Goal: Check status: Check status

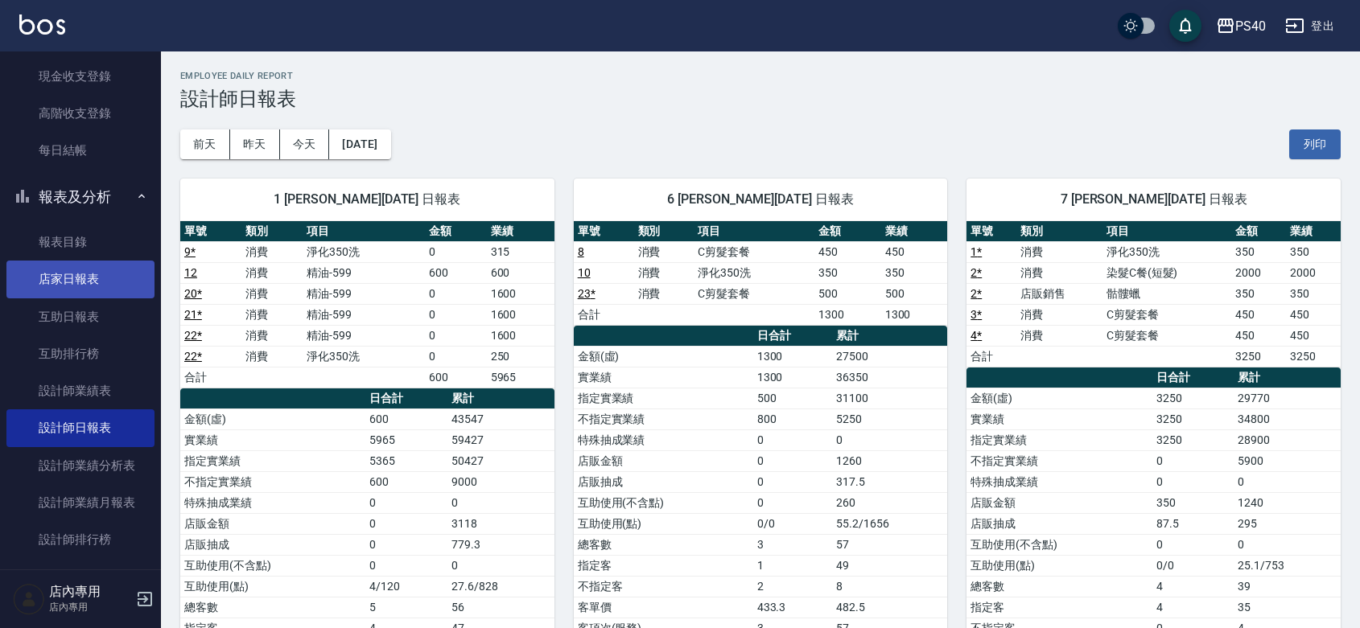
click at [94, 279] on link "店家日報表" at bounding box center [80, 279] width 148 height 37
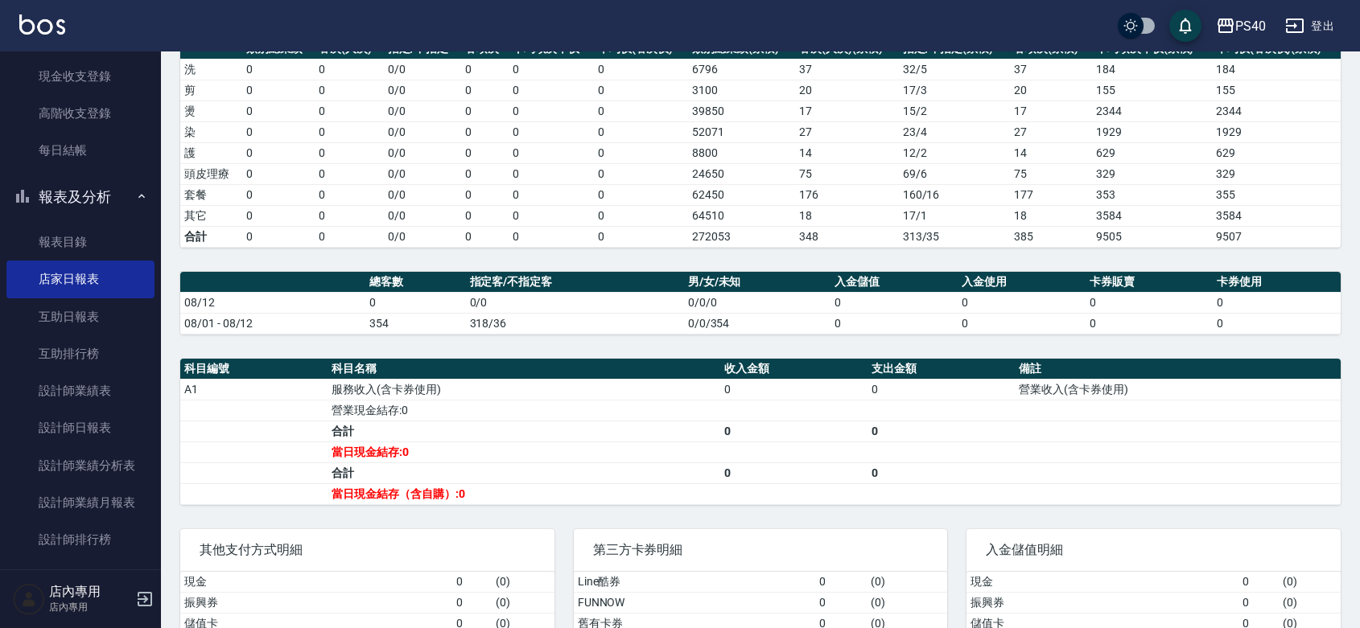
scroll to position [356, 0]
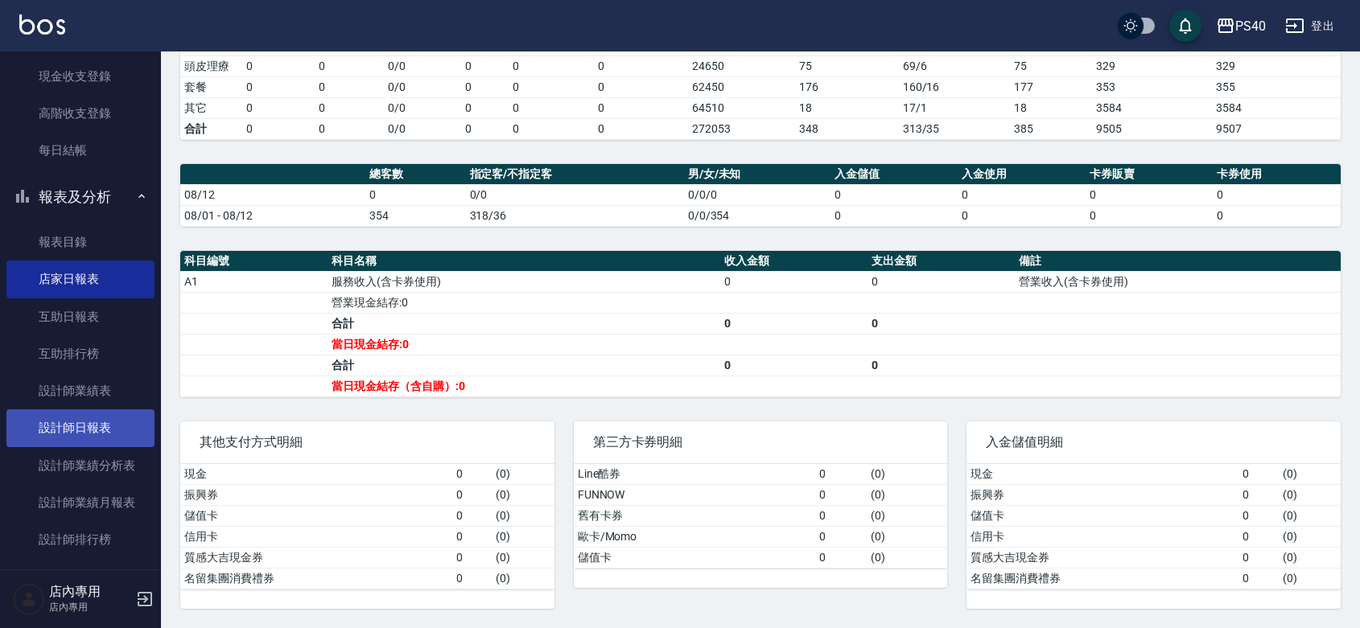
click at [59, 438] on link "設計師日報表" at bounding box center [80, 428] width 148 height 37
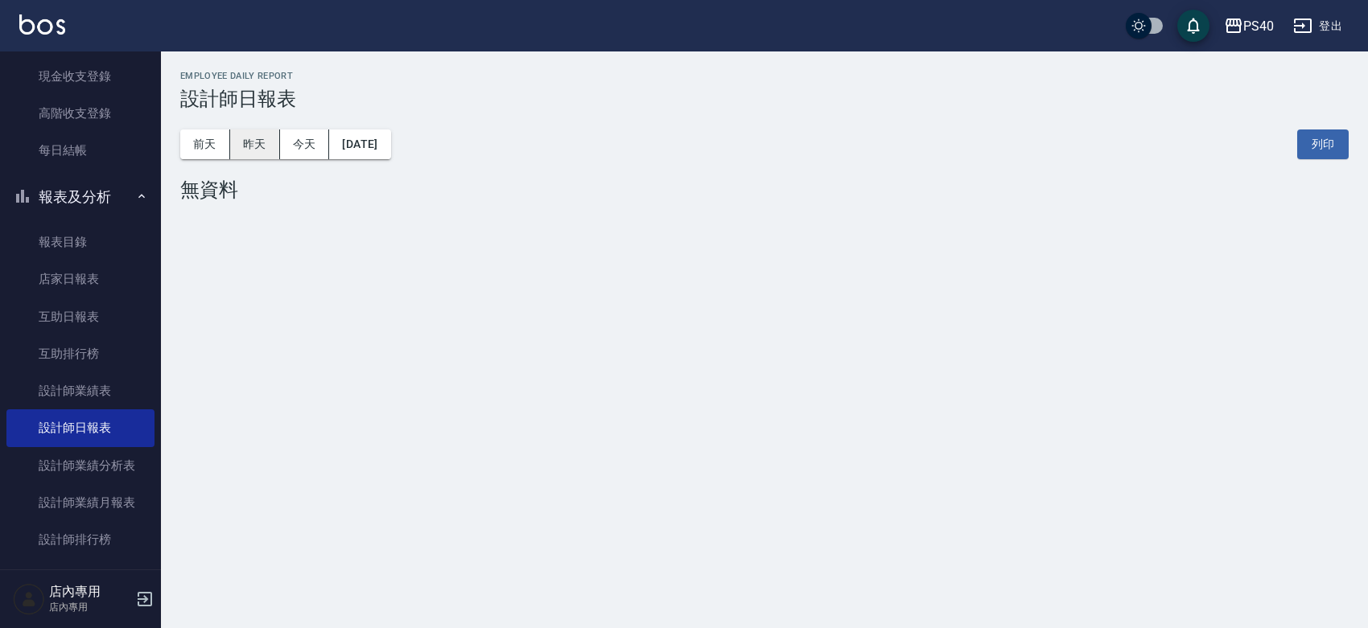
click at [274, 149] on button "昨天" at bounding box center [255, 145] width 50 height 30
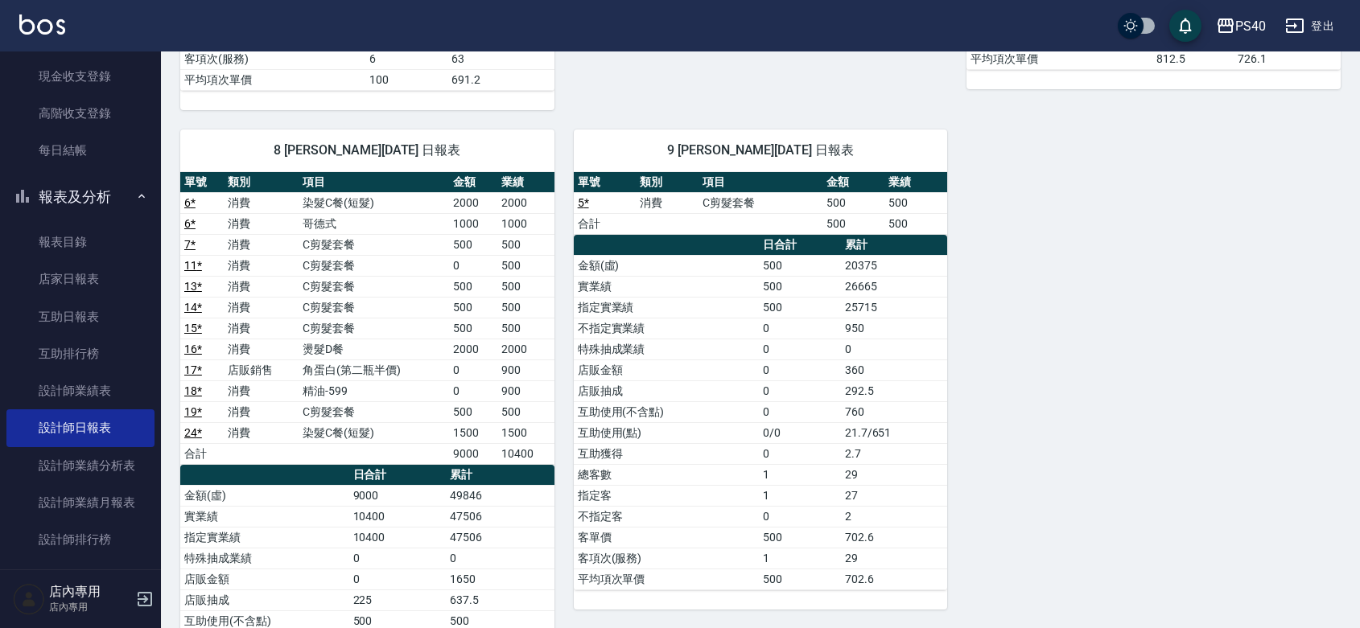
scroll to position [575, 0]
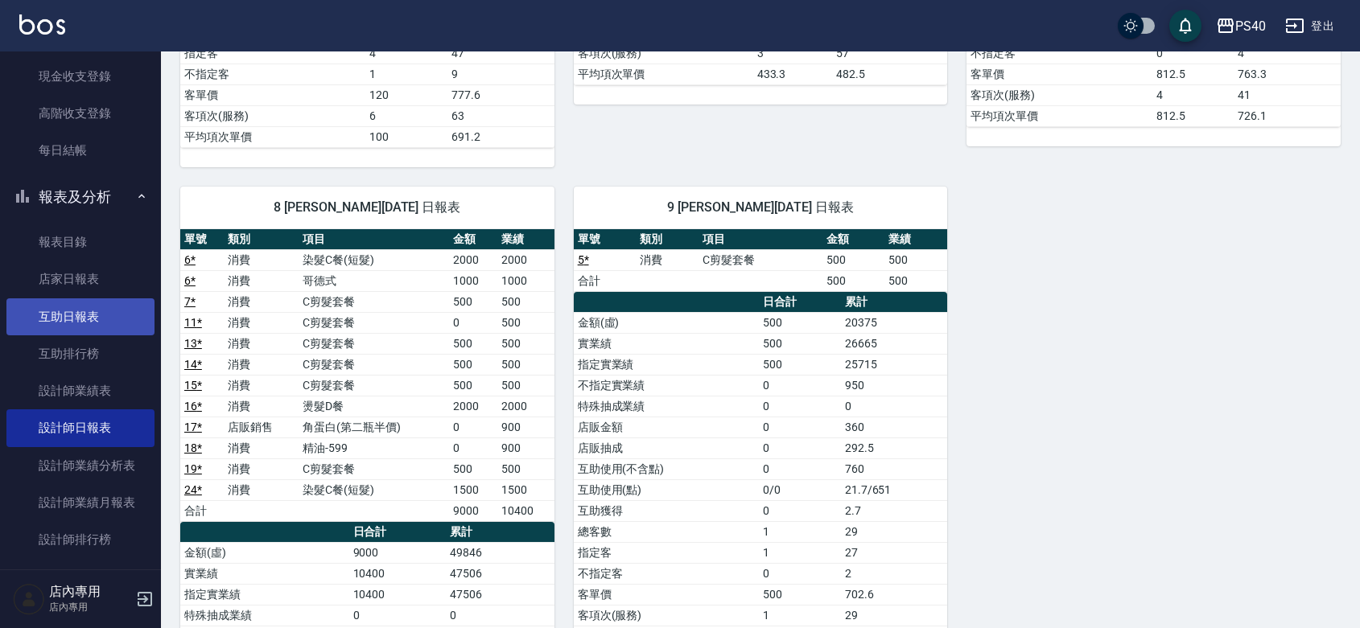
click at [82, 319] on link "互助日報表" at bounding box center [80, 316] width 148 height 37
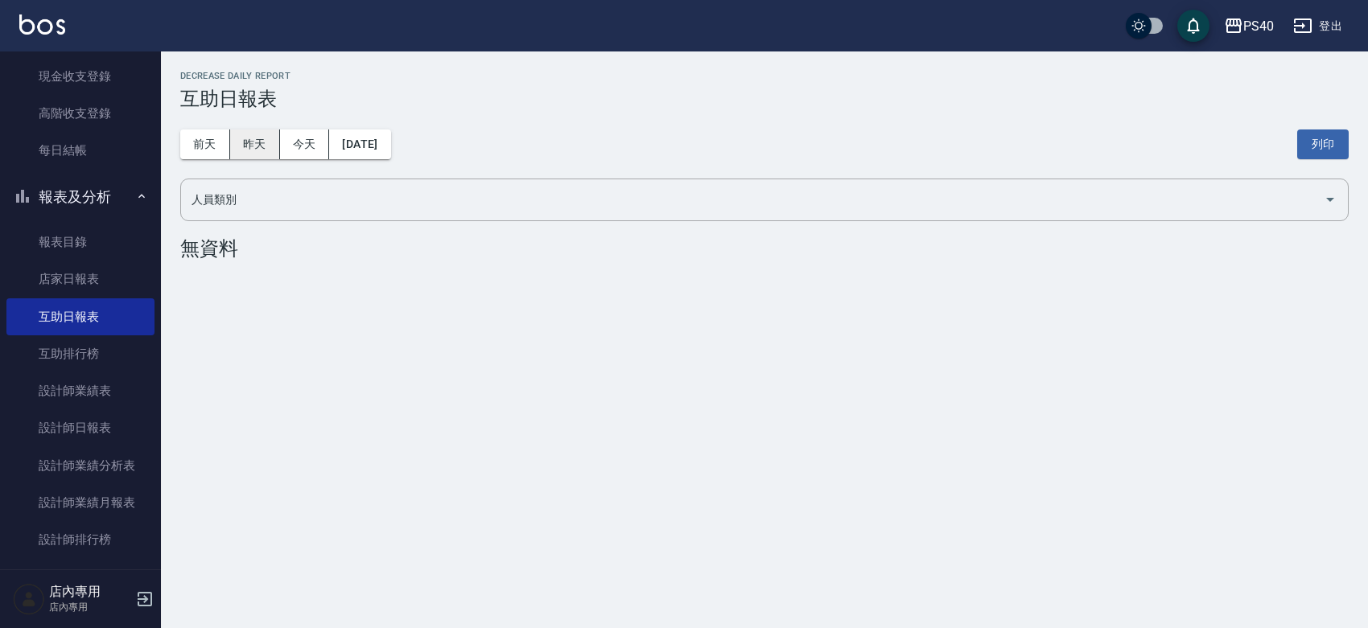
click at [241, 147] on button "昨天" at bounding box center [255, 145] width 50 height 30
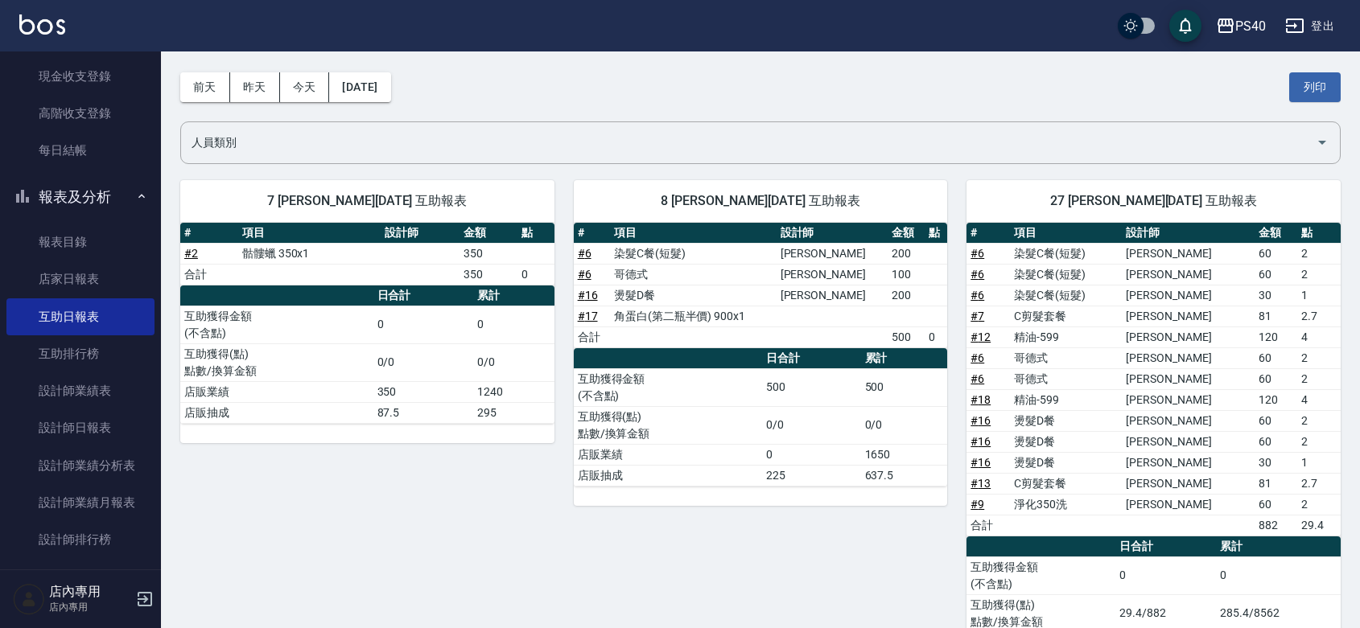
scroll to position [146, 0]
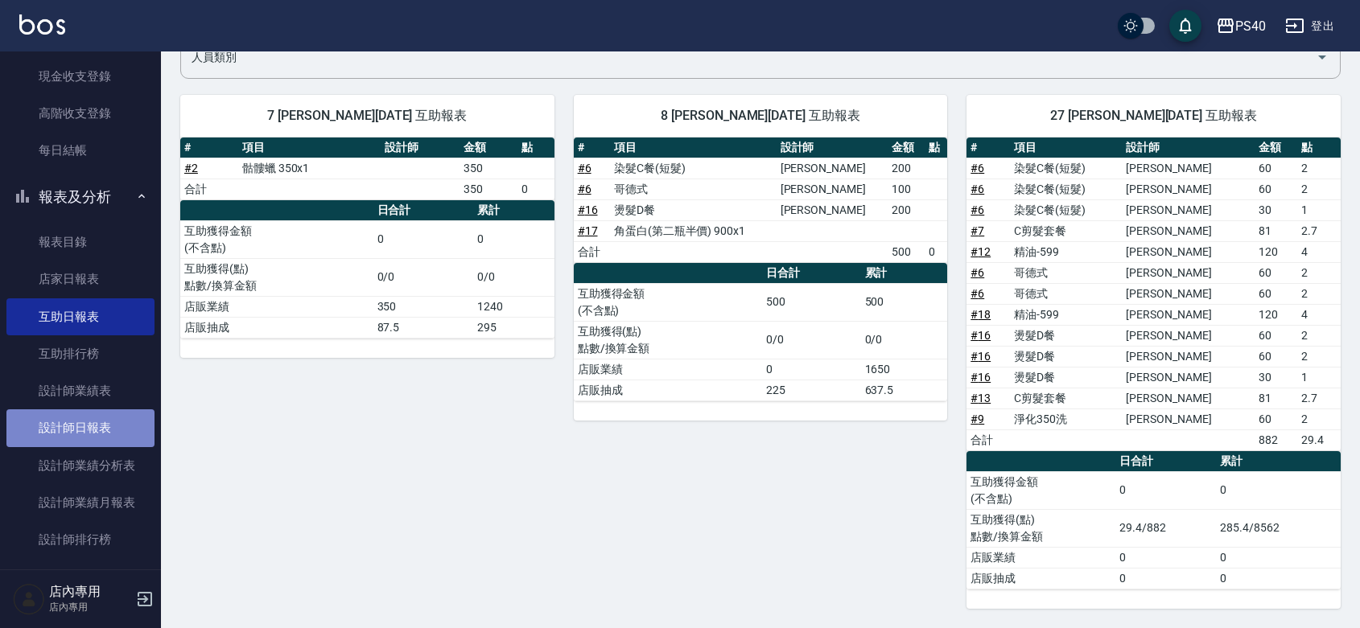
click at [98, 417] on link "設計師日報表" at bounding box center [80, 428] width 148 height 37
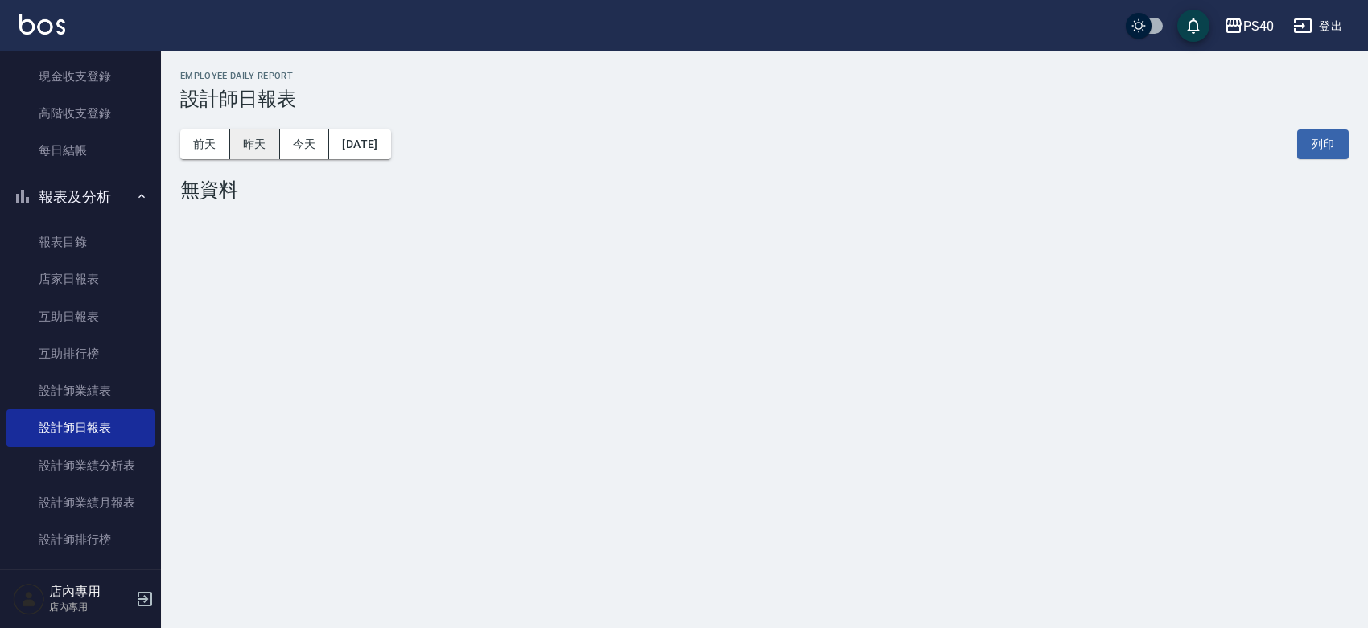
click at [252, 146] on button "昨天" at bounding box center [255, 145] width 50 height 30
